Goal: Task Accomplishment & Management: Manage account settings

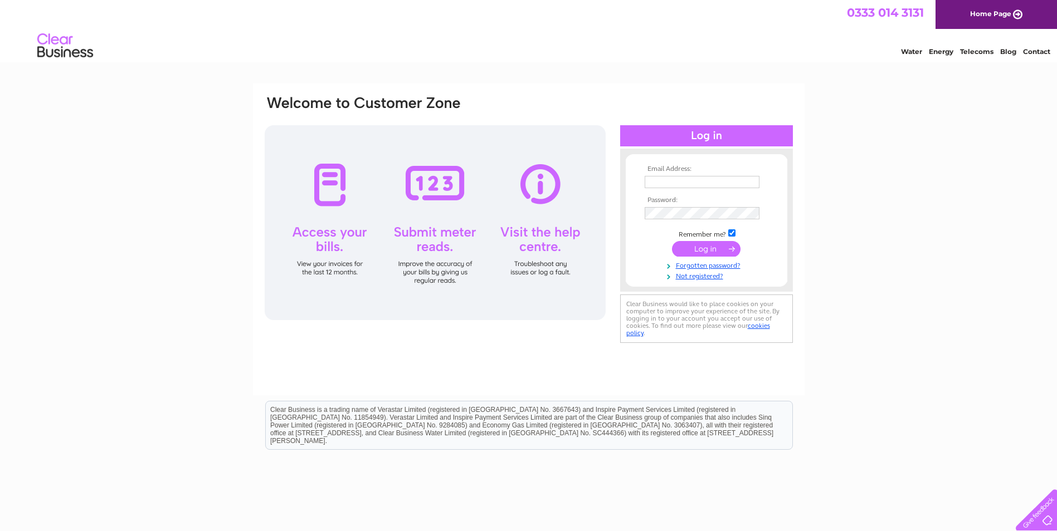
type input "accounts@luxury-leisure.co.uk"
click at [708, 247] on input "submit" at bounding box center [706, 249] width 69 height 16
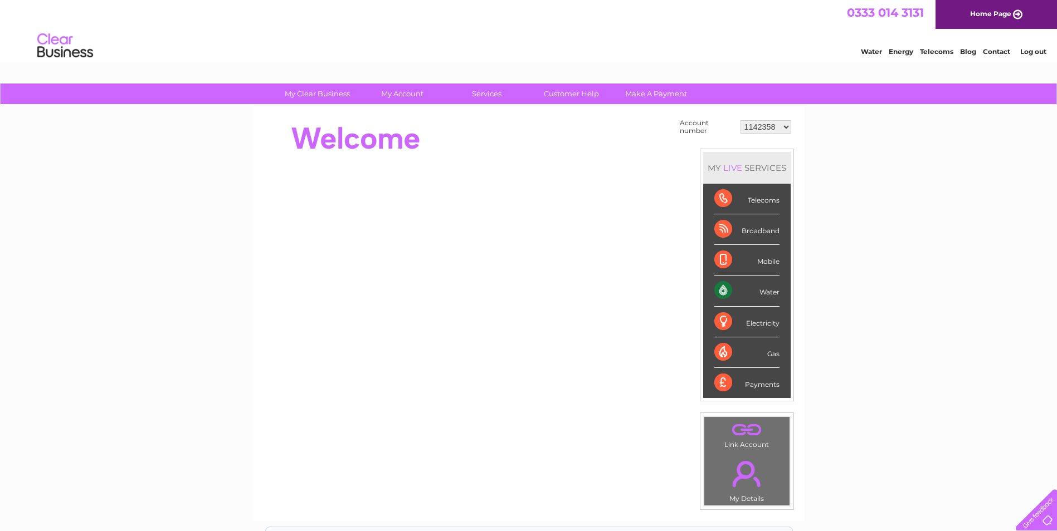
click at [773, 119] on td "1142358 30298763 30300844" at bounding box center [765, 126] width 56 height 21
click at [771, 126] on select "1142358 30298763 30300844" at bounding box center [765, 126] width 51 height 13
click at [740, 120] on select "1142358 30298763 30300844" at bounding box center [765, 126] width 51 height 13
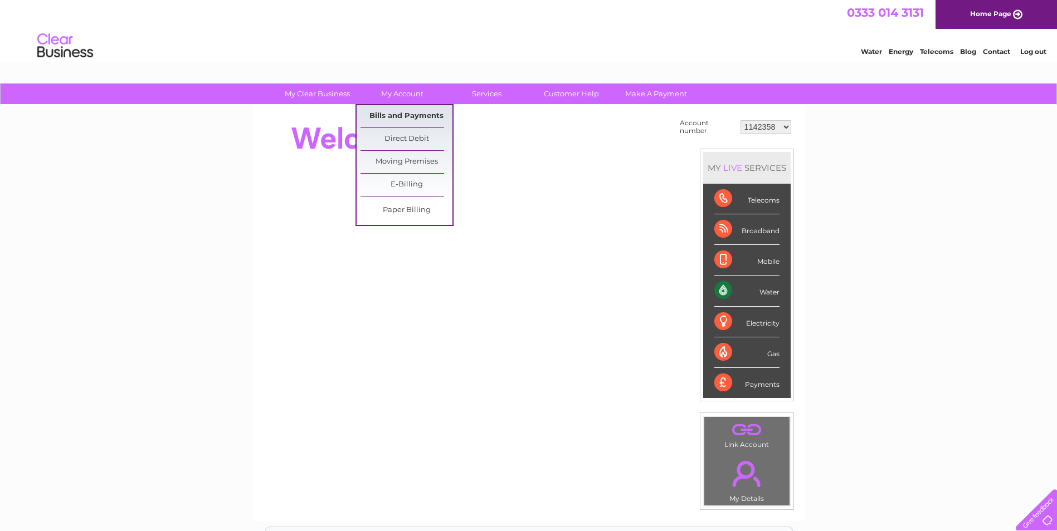
click at [384, 109] on link "Bills and Payments" at bounding box center [406, 116] width 92 height 22
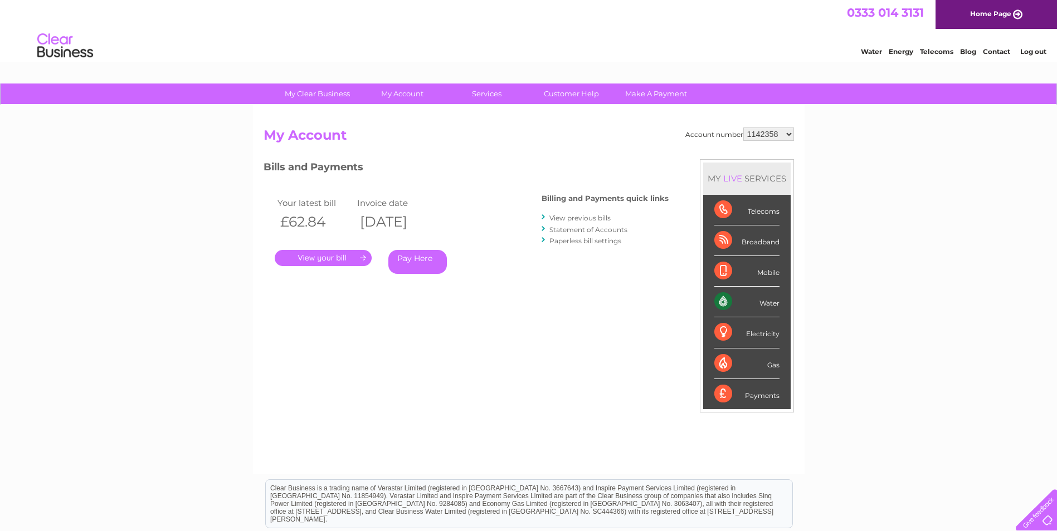
click at [291, 258] on link "." at bounding box center [323, 258] width 97 height 16
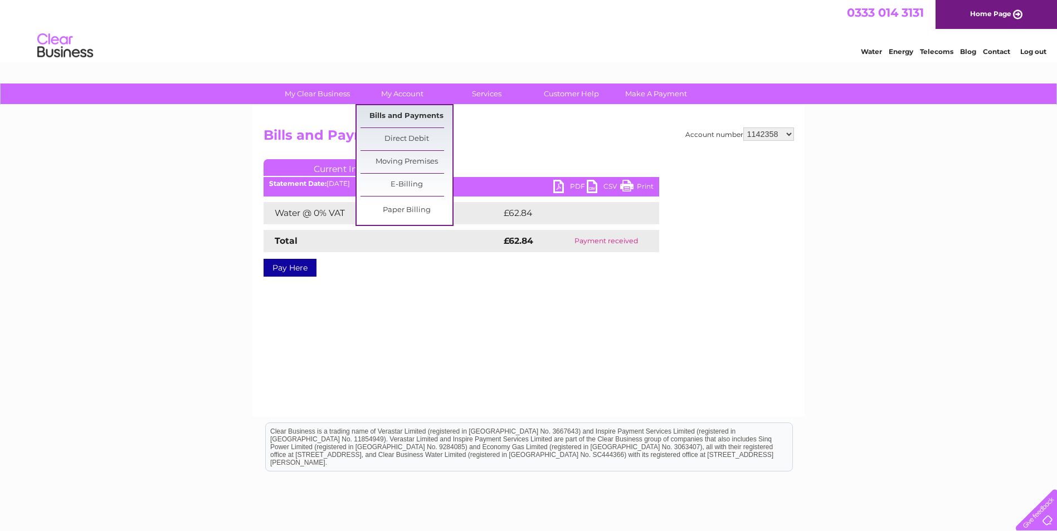
click at [423, 119] on link "Bills and Payments" at bounding box center [406, 116] width 92 height 22
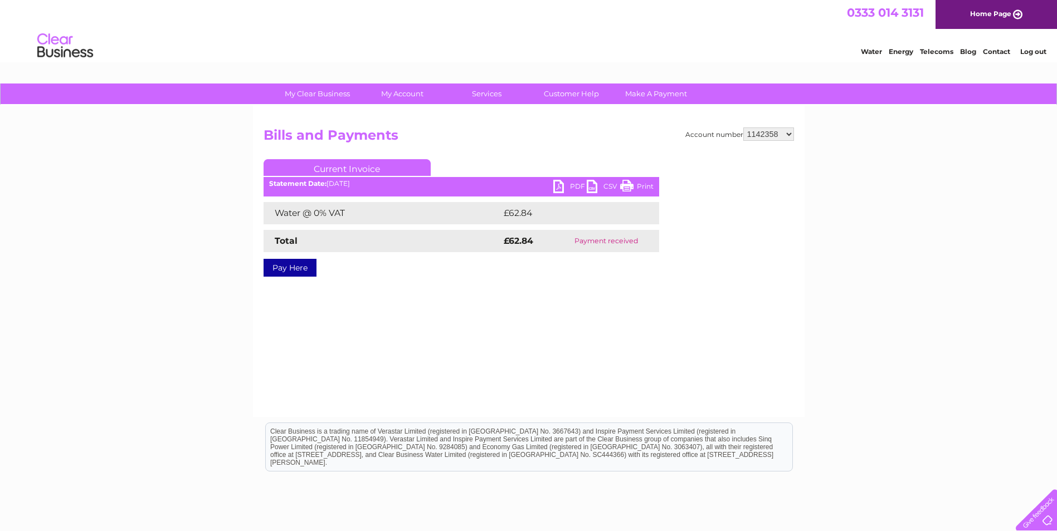
click at [779, 135] on select "1142358 30298763 30300844" at bounding box center [768, 134] width 51 height 13
select select "30298763"
click at [743, 128] on select "1142358 30298763 30300844" at bounding box center [768, 134] width 51 height 13
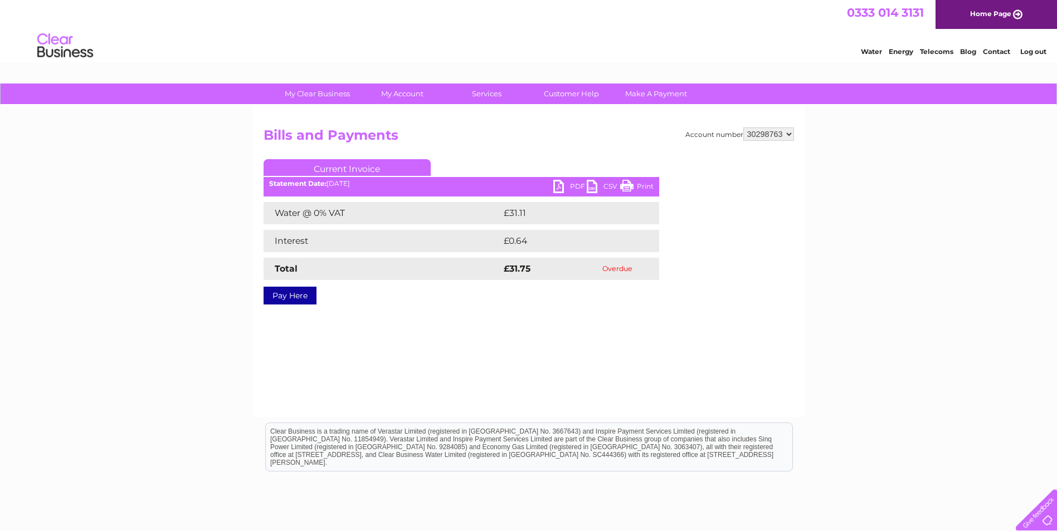
drag, startPoint x: 0, startPoint y: 0, endPoint x: 781, endPoint y: 132, distance: 792.5
click at [781, 132] on select "1142358 30298763 30300844" at bounding box center [768, 134] width 51 height 13
select select "30300844"
click at [743, 128] on select "1142358 30298763 30300844" at bounding box center [768, 134] width 51 height 13
